Goal: Information Seeking & Learning: Learn about a topic

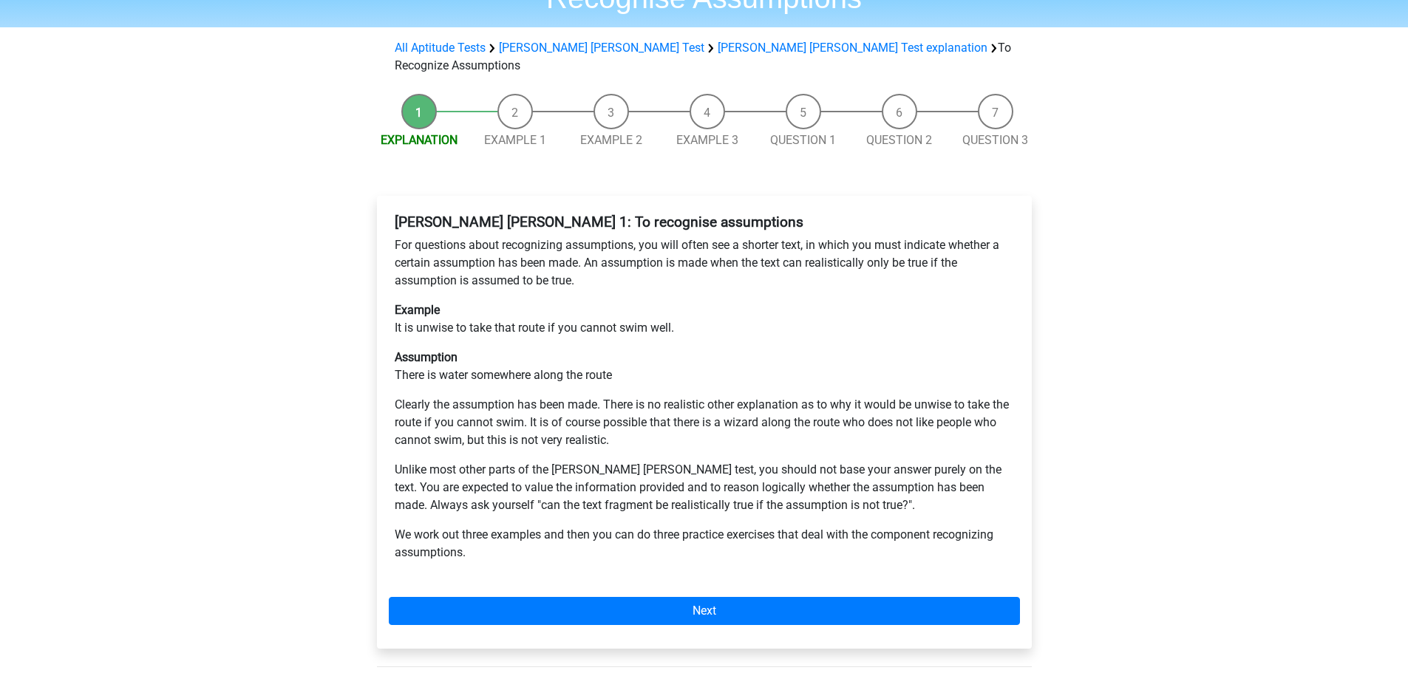
scroll to position [74, 0]
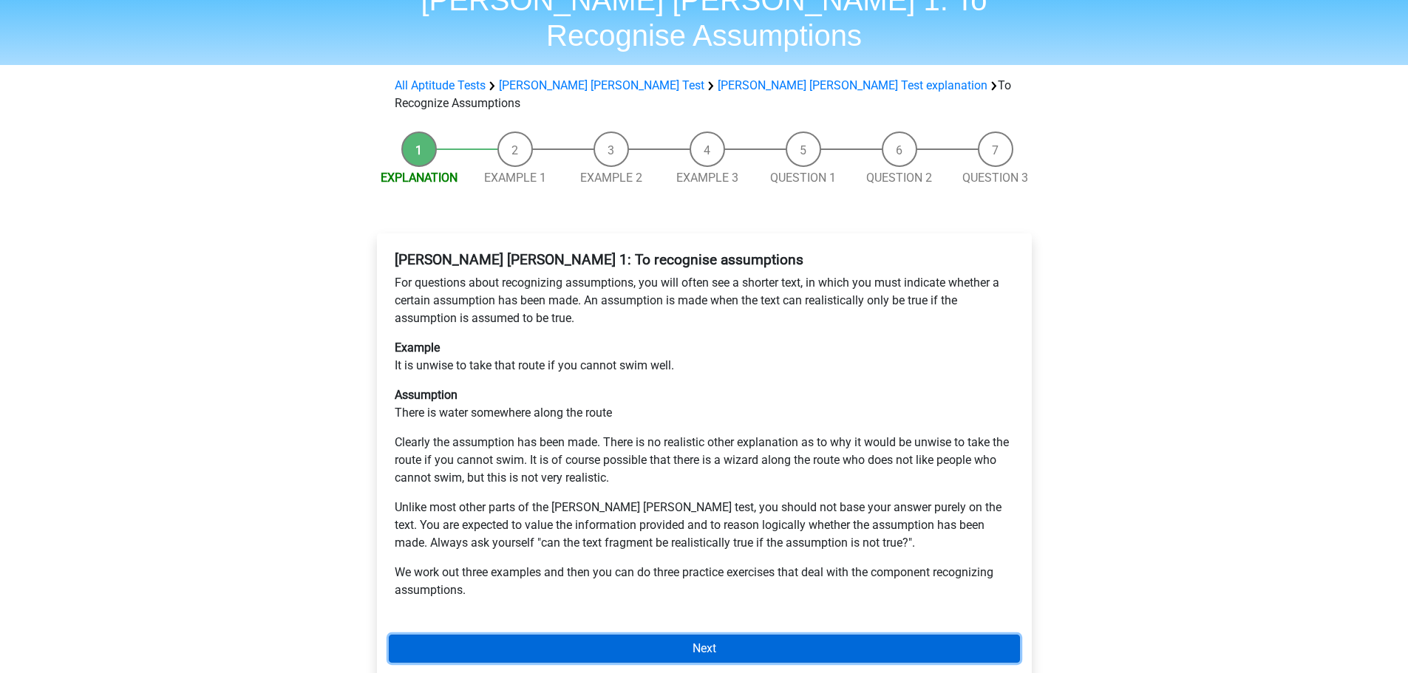
click at [546, 635] on link "Next" at bounding box center [704, 649] width 631 height 28
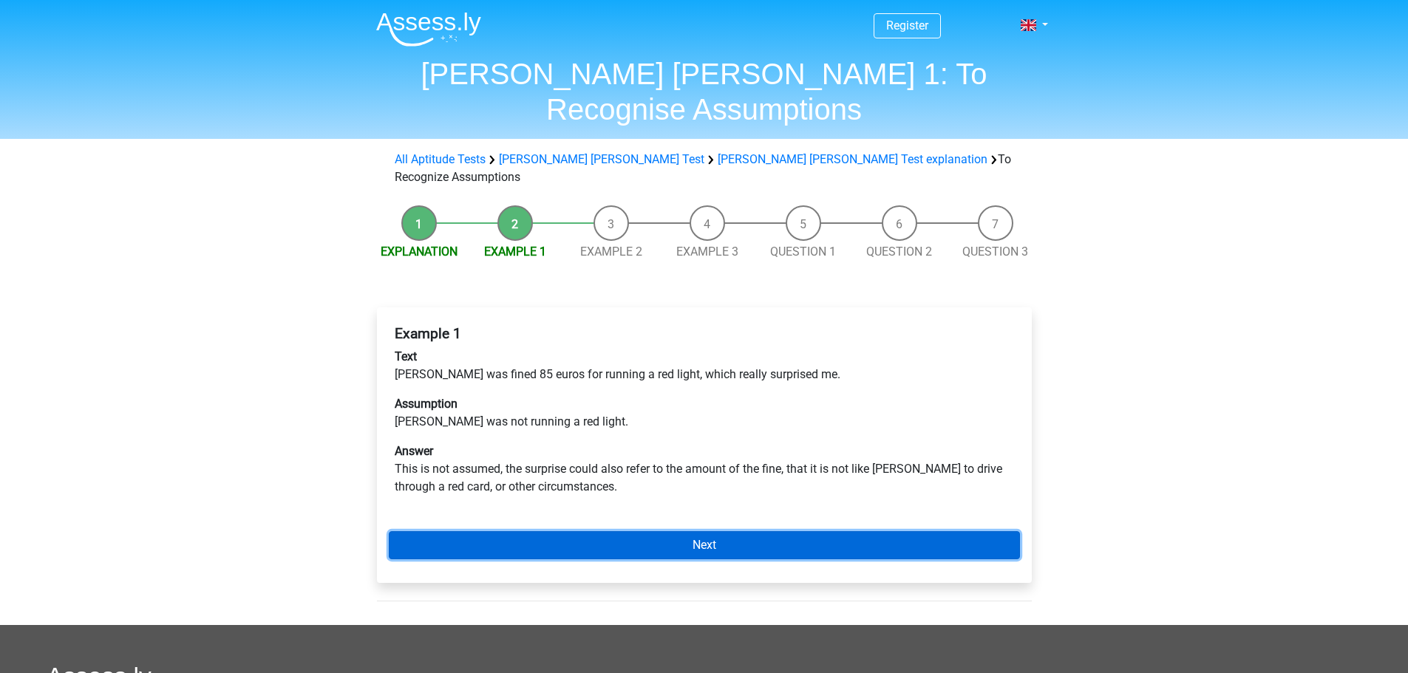
click at [560, 531] on link "Next" at bounding box center [704, 545] width 631 height 28
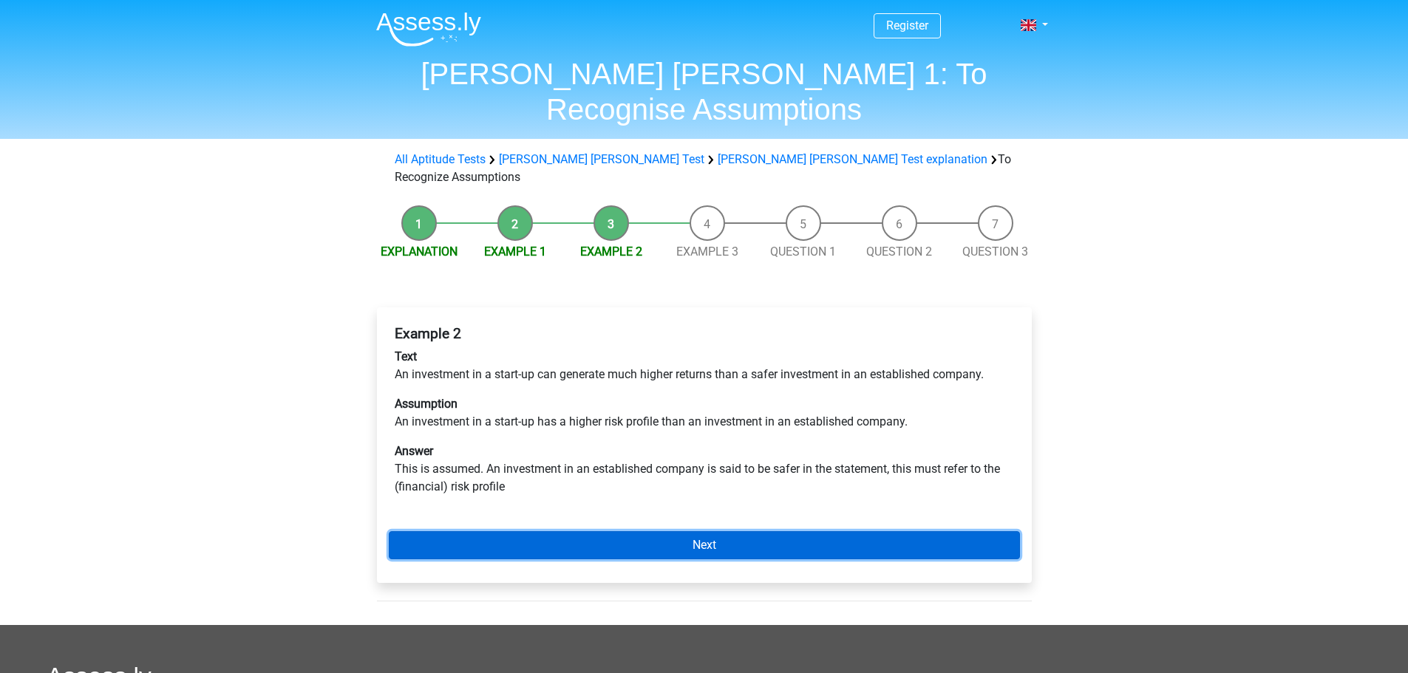
click at [560, 531] on link "Next" at bounding box center [704, 545] width 631 height 28
